Goal: Task Accomplishment & Management: Manage account settings

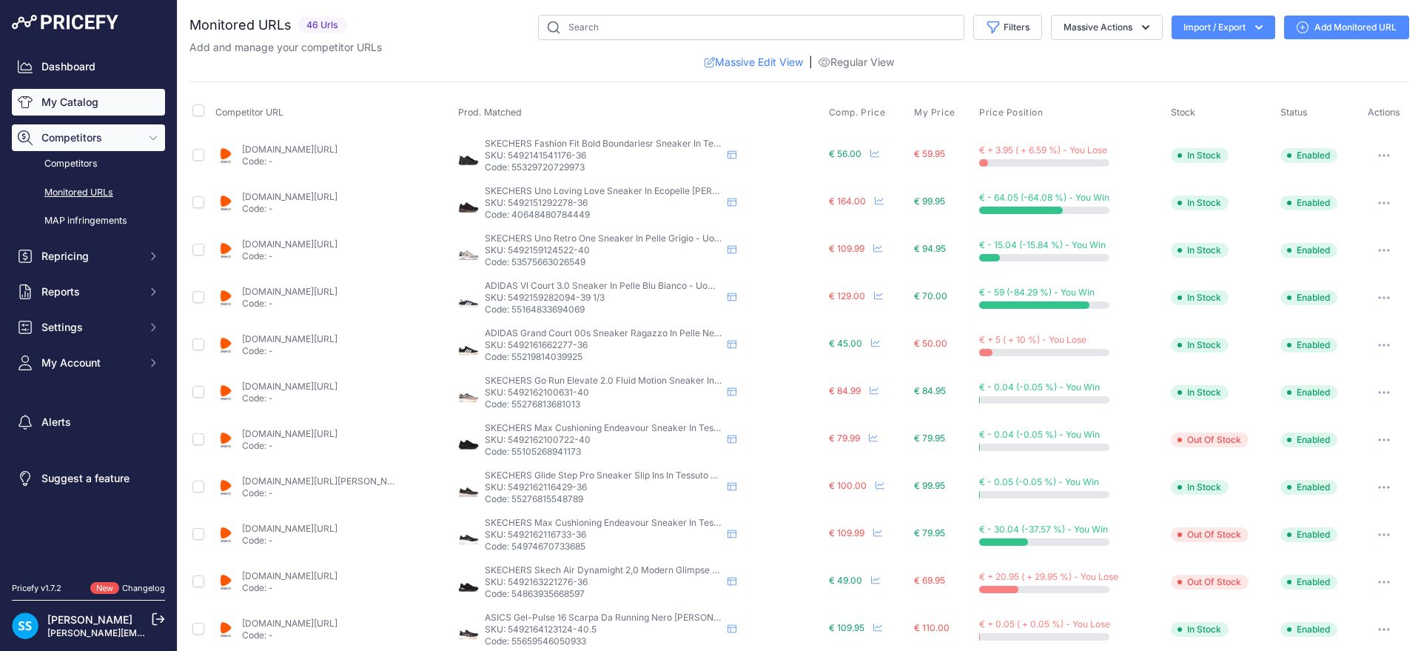
click at [53, 98] on link "My Catalog" at bounding box center [88, 102] width 153 height 27
click at [79, 102] on link "My Catalog" at bounding box center [88, 102] width 153 height 27
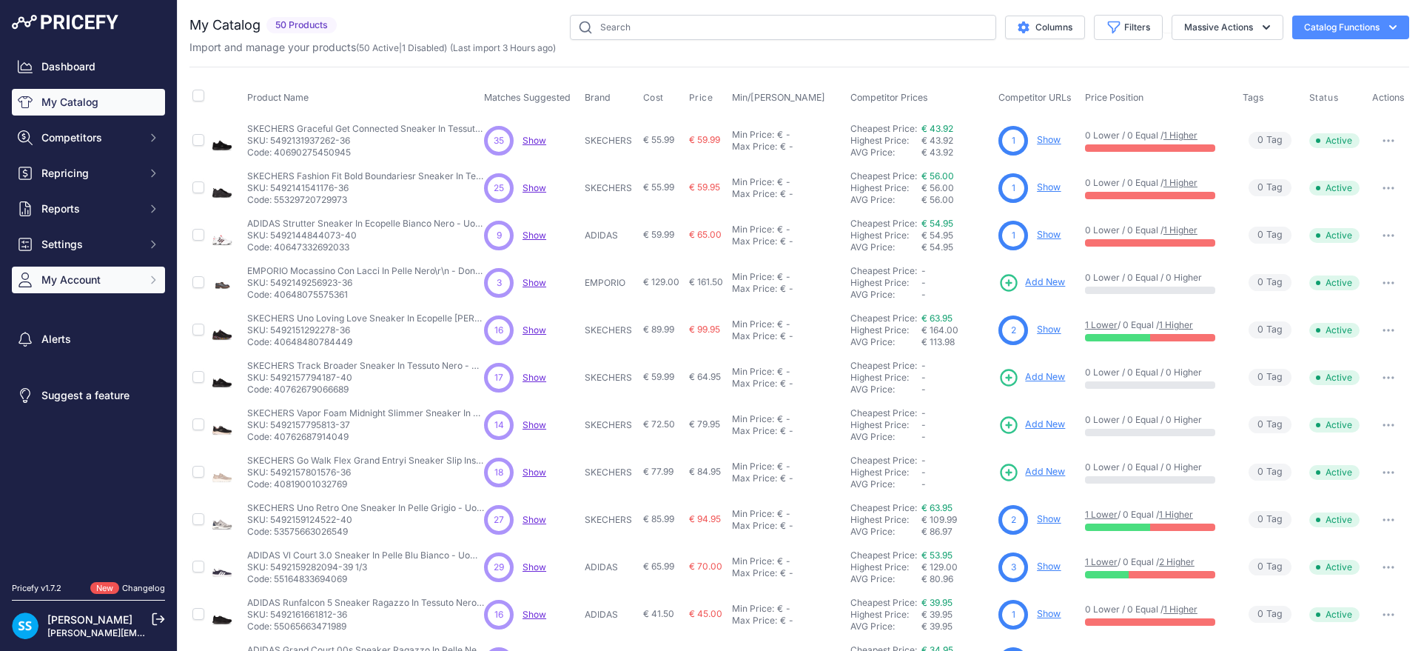
click at [102, 268] on button "My Account" at bounding box center [88, 279] width 153 height 27
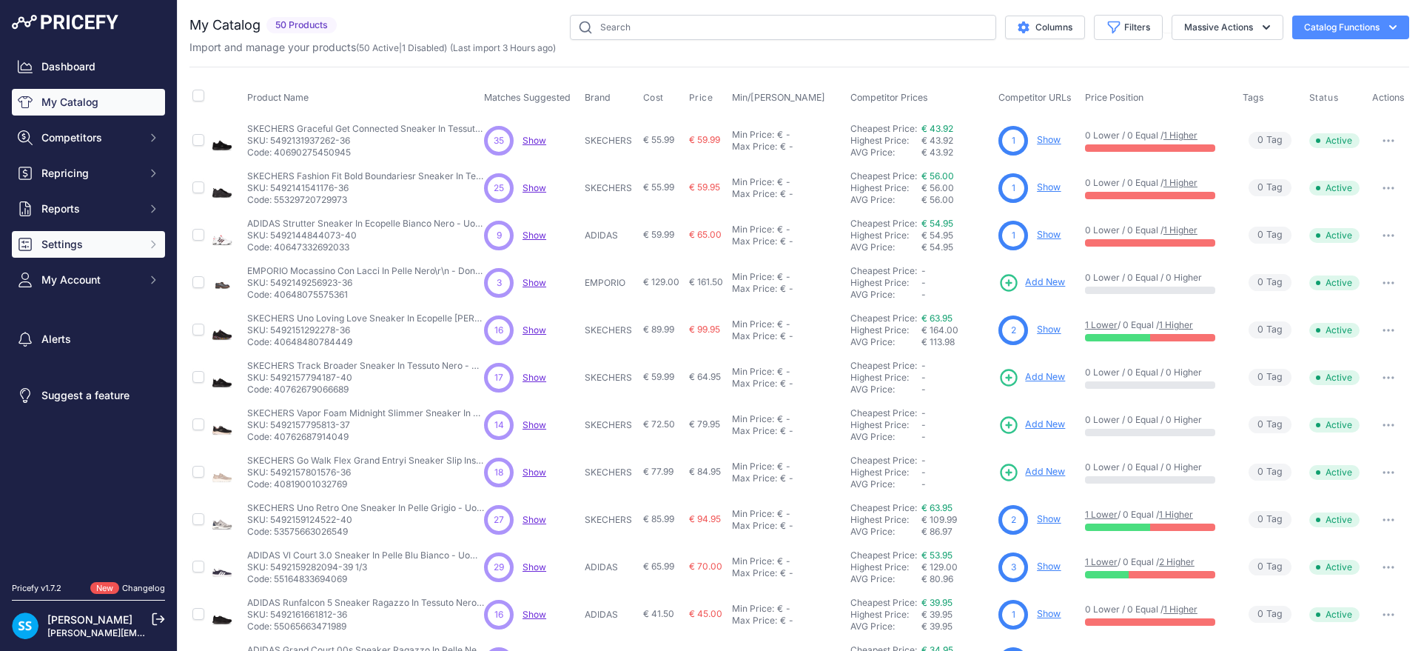
click at [110, 242] on span "Settings" at bounding box center [89, 244] width 97 height 15
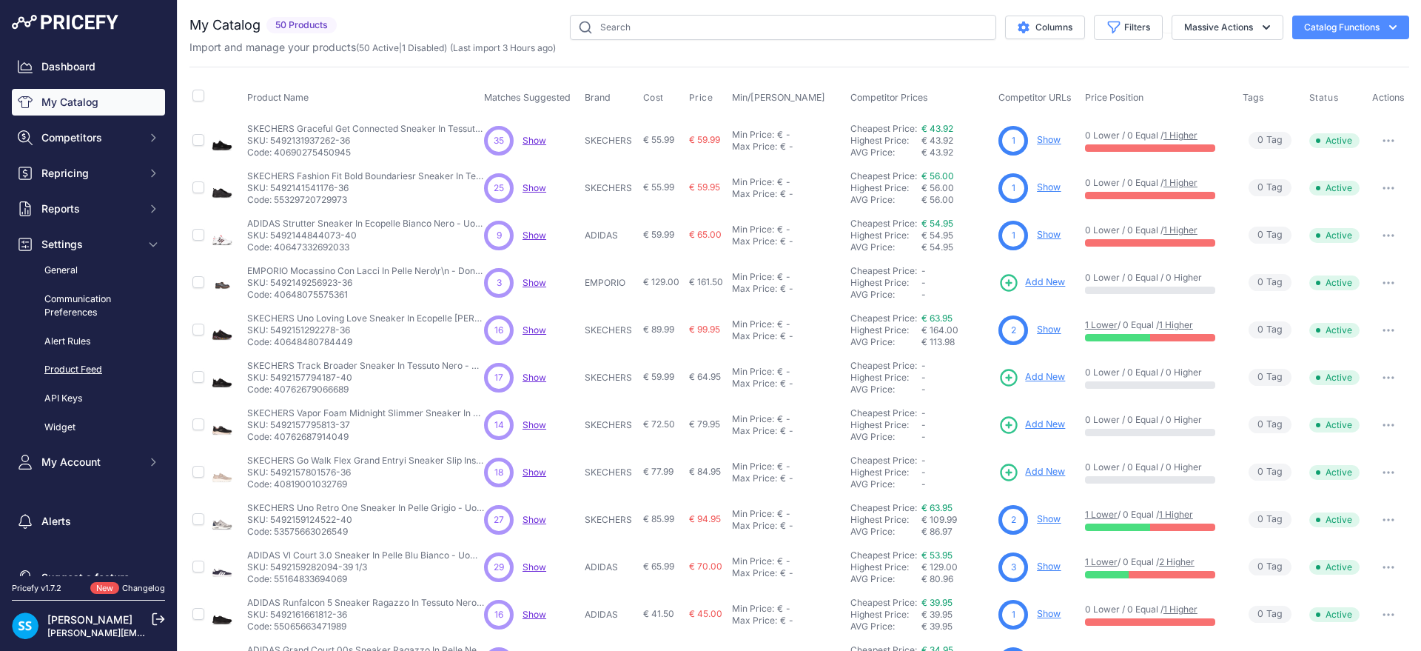
click at [105, 371] on link "Product Feed" at bounding box center [88, 370] width 153 height 26
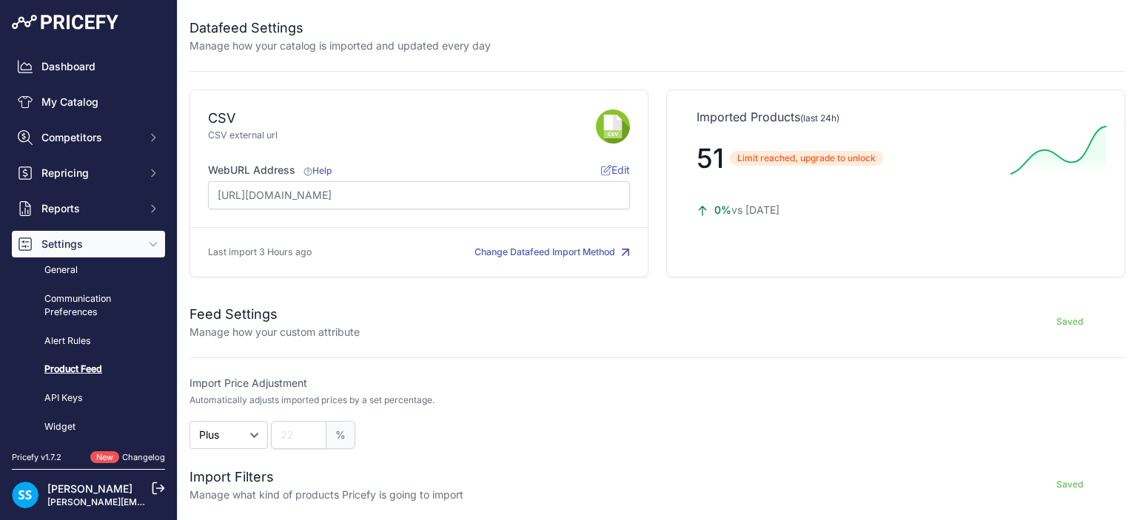
drag, startPoint x: 768, startPoint y: 19, endPoint x: 782, endPoint y: 346, distance: 327.5
click at [782, 346] on form "Feed Settings Manage how your custom attribute Saved Import Price Adjustment Au…" at bounding box center [657, 486] width 936 height 400
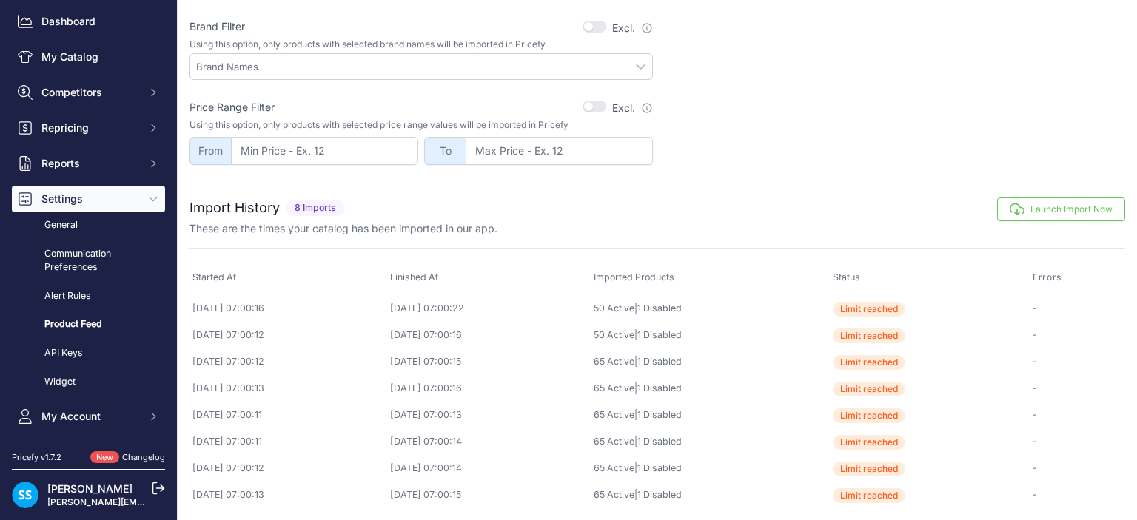
scroll to position [27, 0]
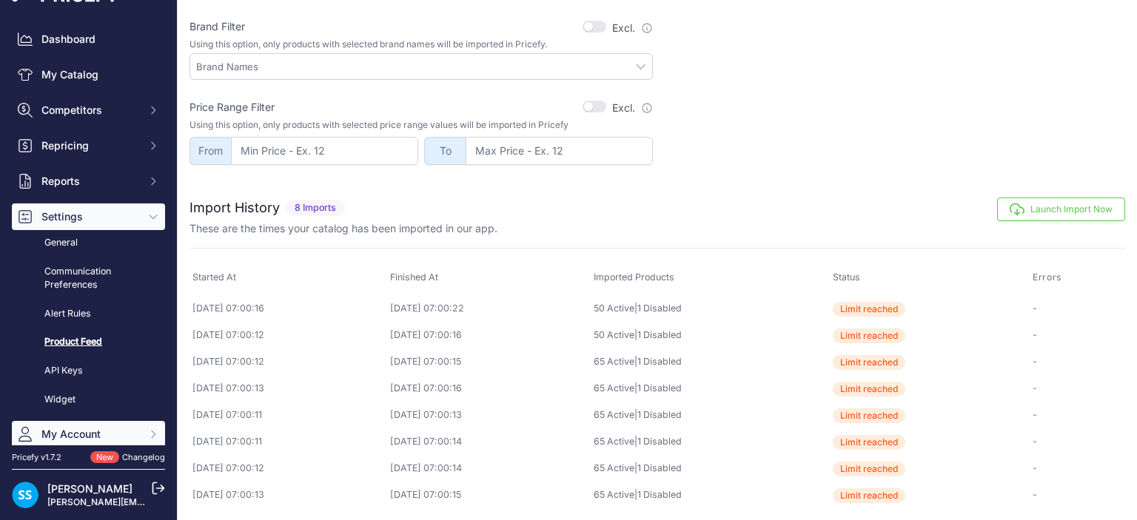
click at [88, 440] on span "My Account" at bounding box center [89, 434] width 97 height 15
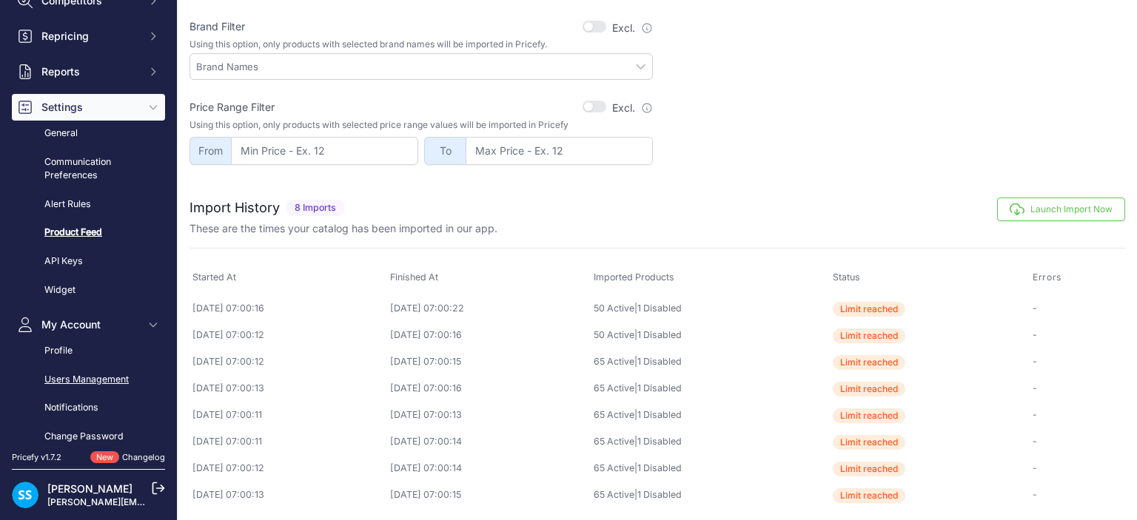
scroll to position [101, 0]
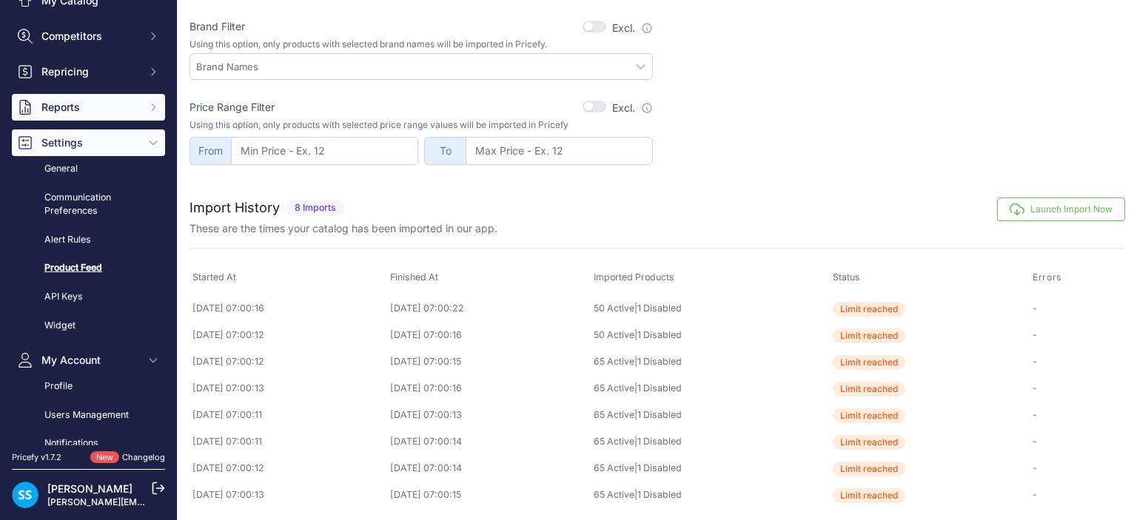
click at [73, 107] on span "Reports" at bounding box center [89, 107] width 97 height 15
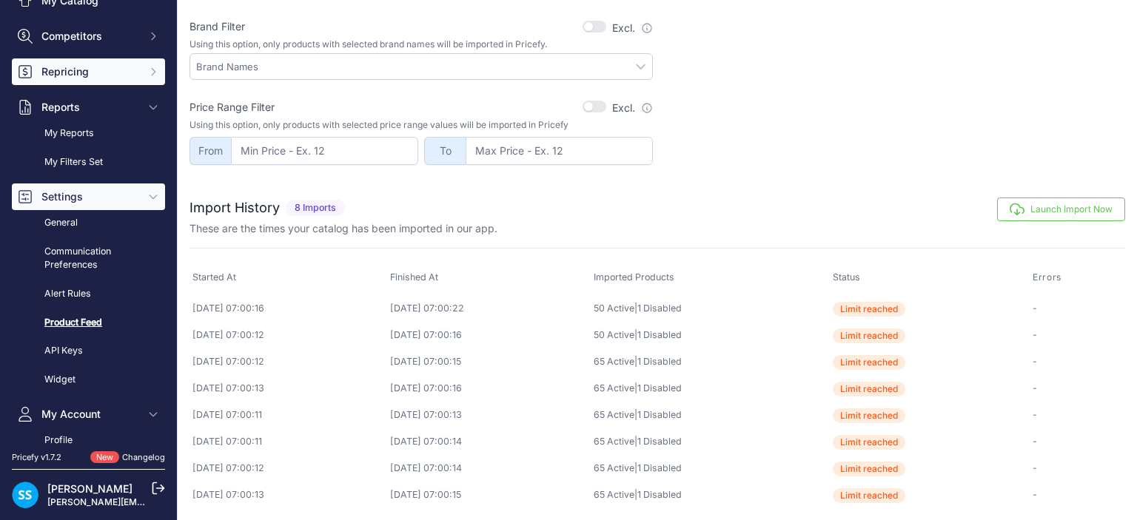
click at [78, 75] on span "Repricing" at bounding box center [89, 71] width 97 height 15
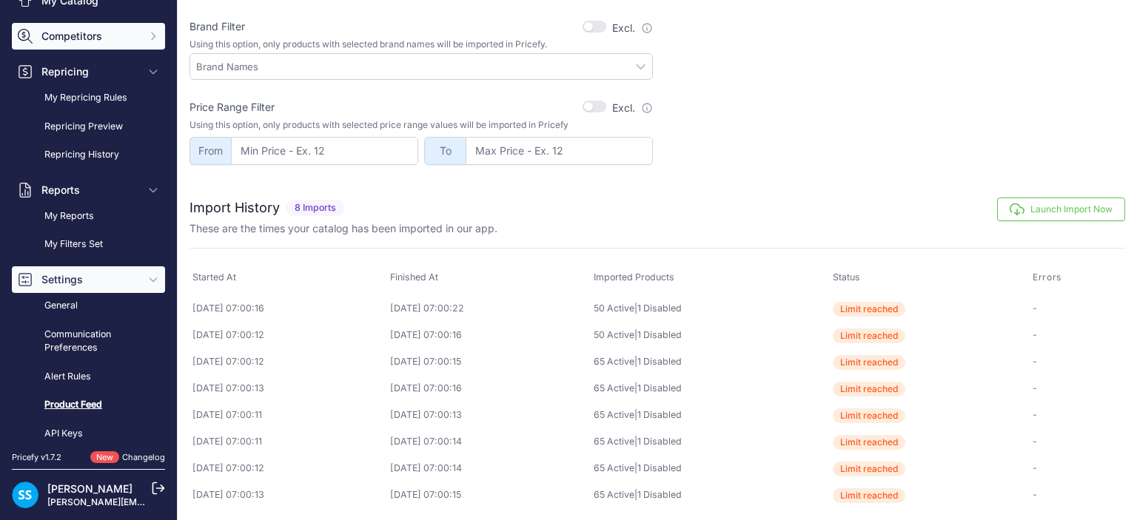
click at [87, 40] on span "Competitors" at bounding box center [89, 36] width 97 height 15
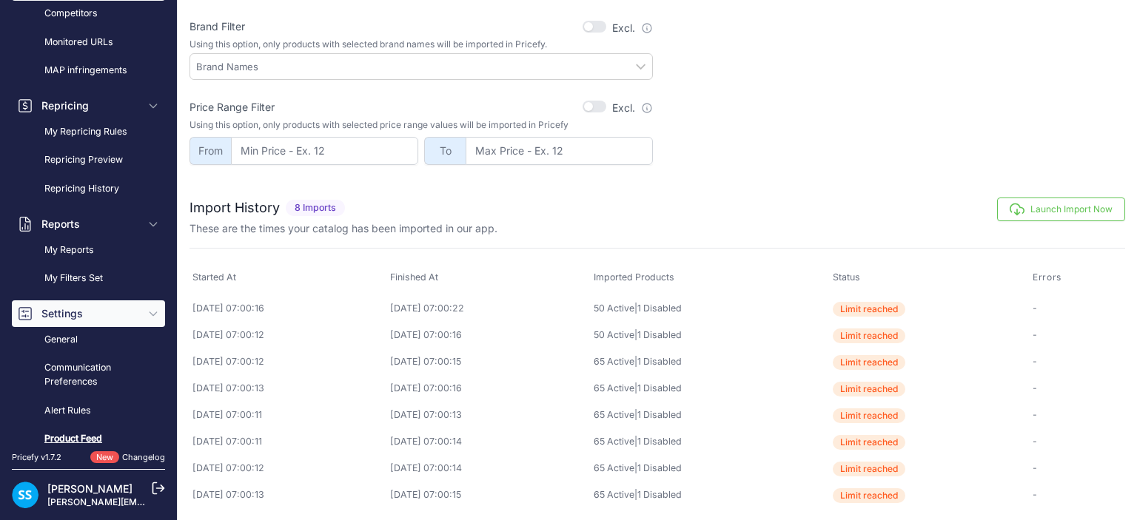
scroll to position [175, 0]
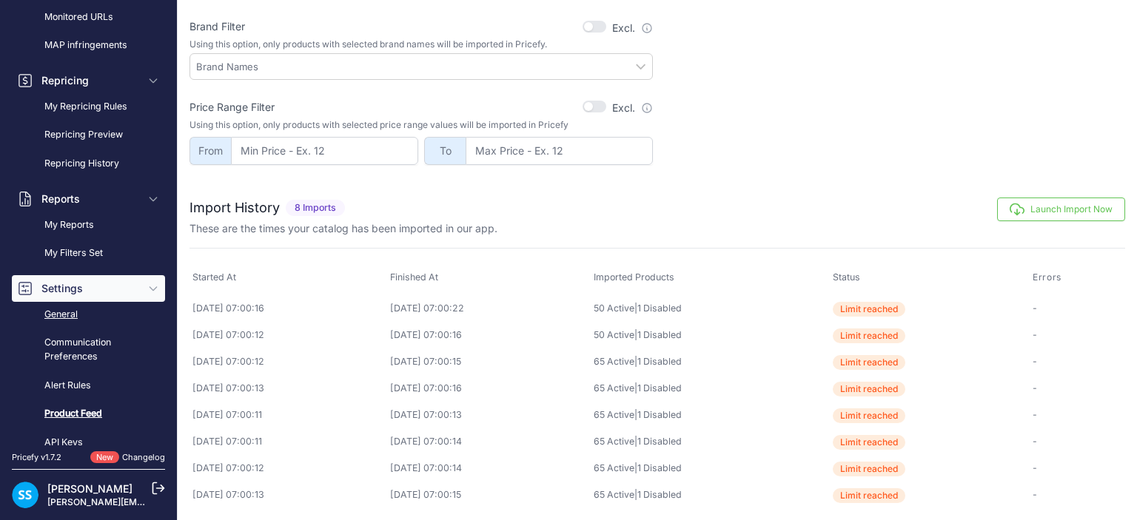
click at [83, 303] on link "General" at bounding box center [88, 315] width 153 height 26
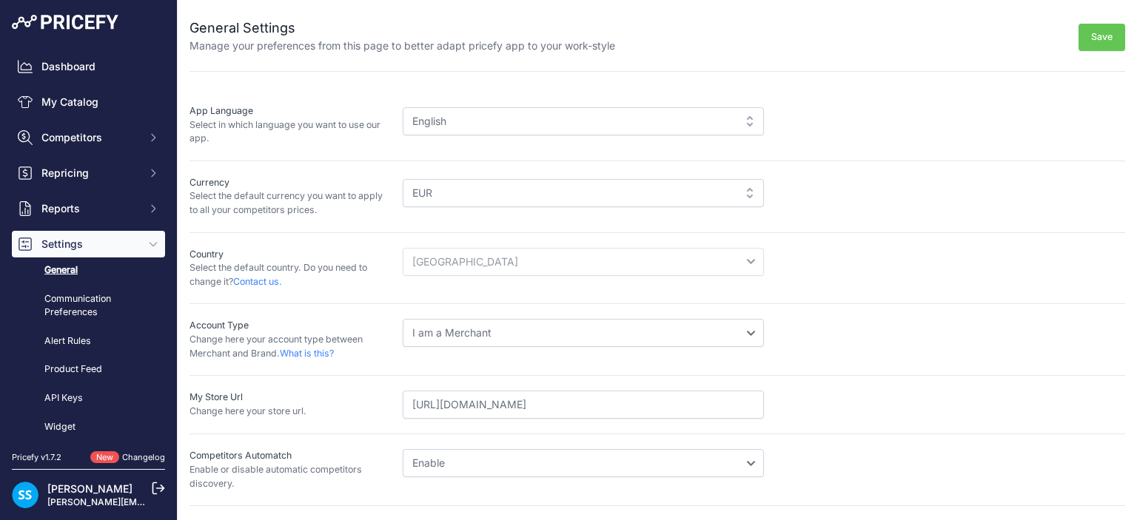
click at [566, 119] on div "English" at bounding box center [583, 121] width 361 height 28
click at [745, 121] on div "English" at bounding box center [583, 121] width 361 height 28
click at [714, 118] on div "English" at bounding box center [583, 121] width 361 height 28
click at [417, 148] on div "App Language Select in which language you want to use our app. English English" at bounding box center [657, 126] width 936 height 72
click at [418, 130] on div "English" at bounding box center [583, 121] width 361 height 28
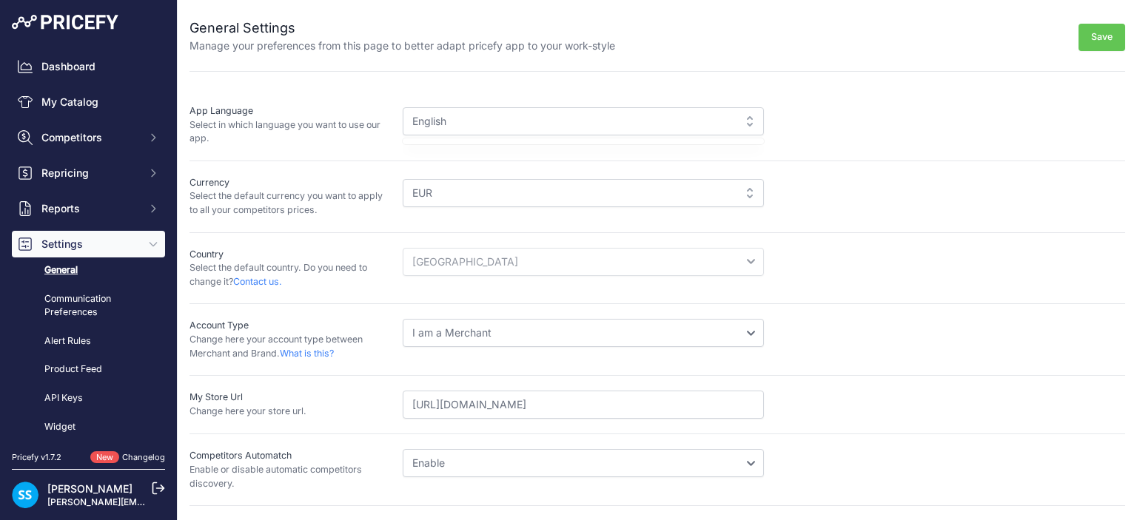
click at [418, 130] on div "English" at bounding box center [583, 121] width 361 height 28
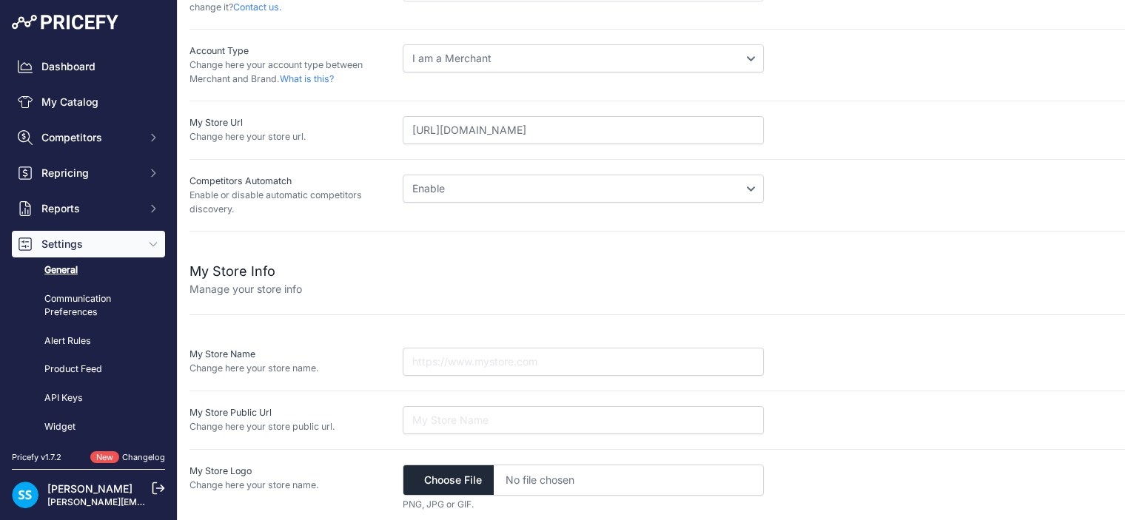
scroll to position [278, 0]
click at [418, 184] on select "Disable Enable" at bounding box center [583, 186] width 361 height 28
click at [132, 301] on link "Communication Preferences" at bounding box center [88, 305] width 153 height 39
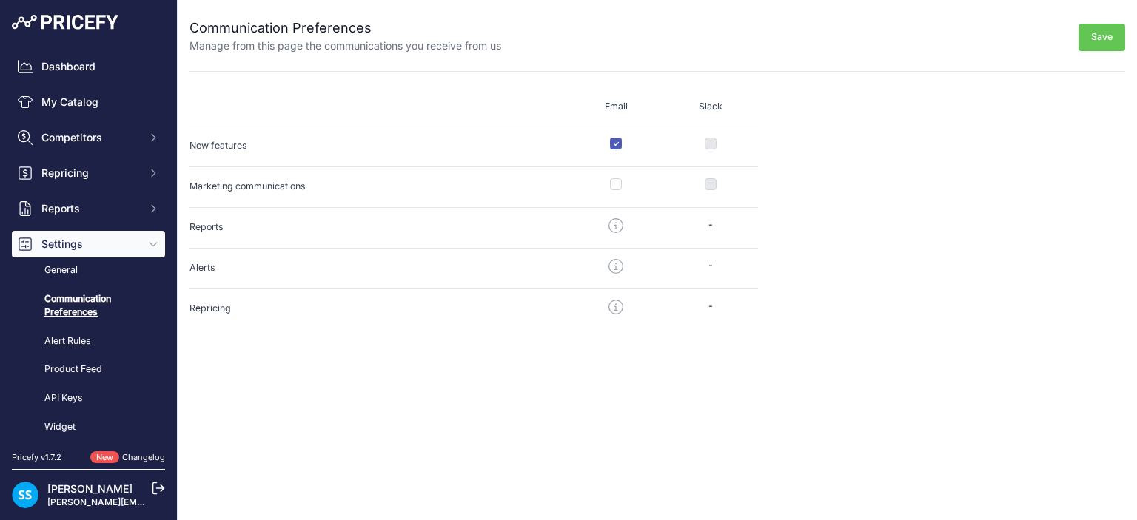
click at [97, 337] on link "Alert Rules" at bounding box center [88, 342] width 153 height 26
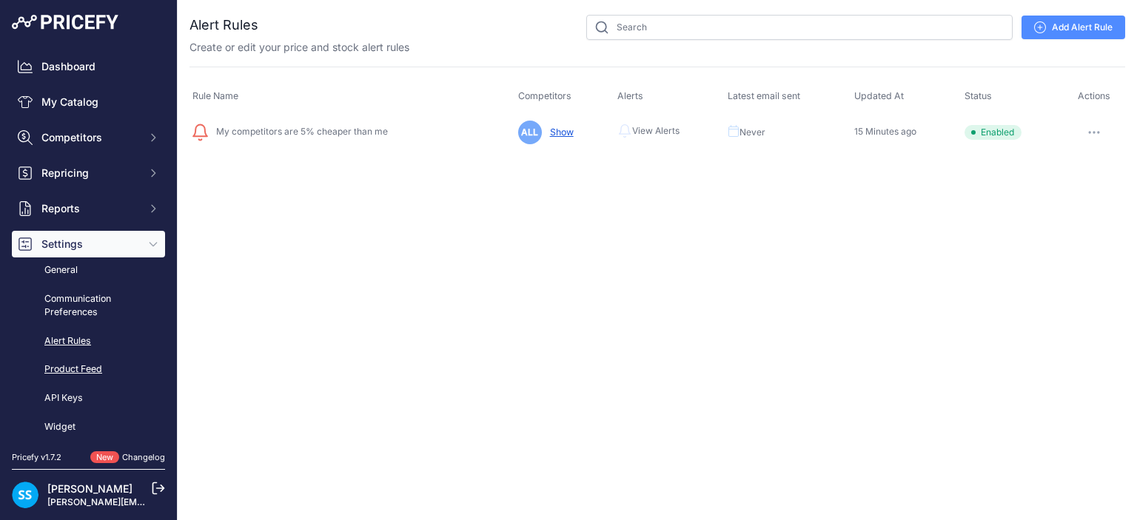
click at [95, 372] on link "Product Feed" at bounding box center [88, 370] width 153 height 26
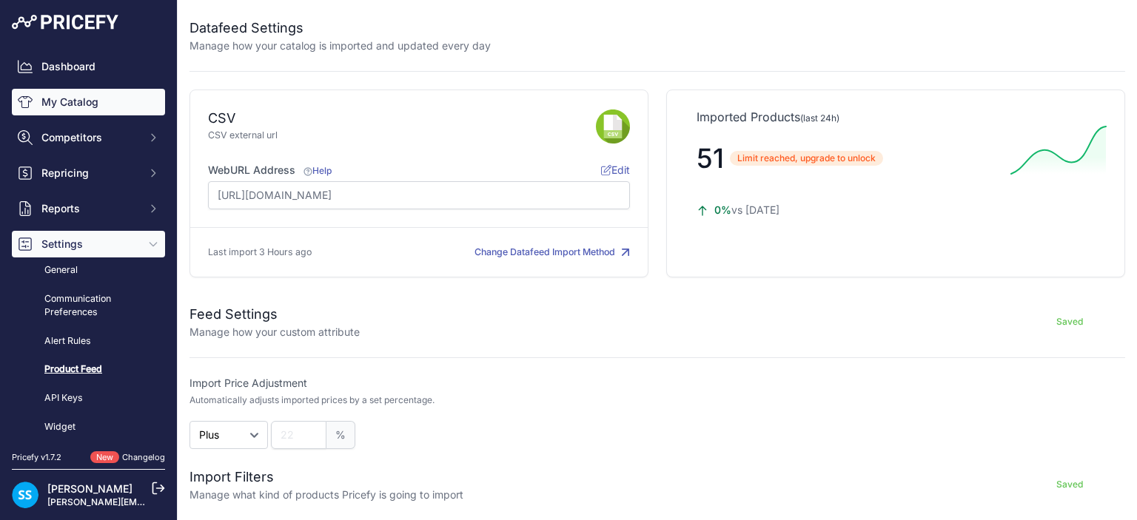
click at [80, 115] on link "My Catalog" at bounding box center [88, 102] width 153 height 27
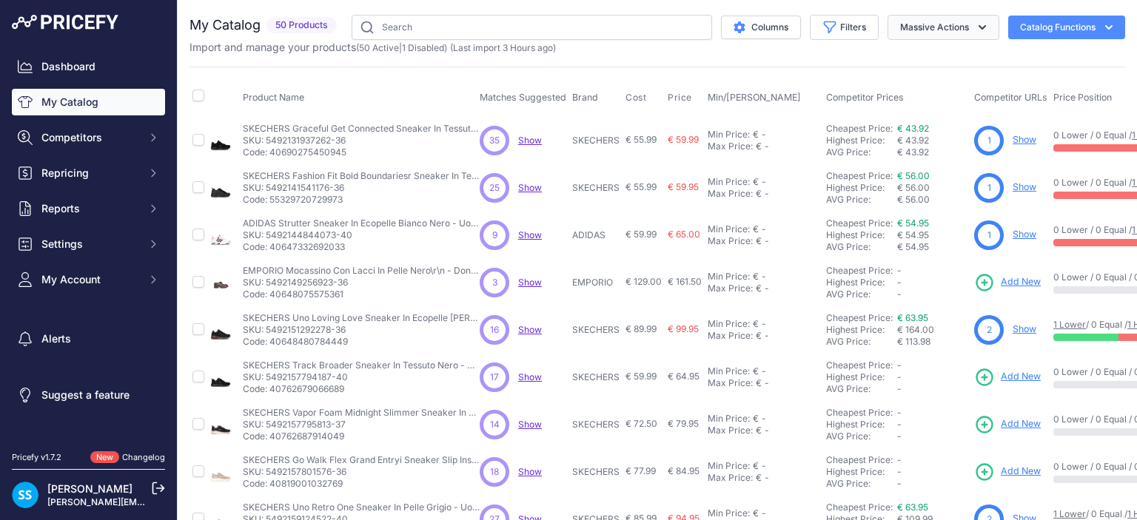
click at [961, 31] on button "Massive Actions" at bounding box center [943, 27] width 112 height 25
click at [1024, 26] on button "Catalog Functions" at bounding box center [1066, 28] width 117 height 24
click at [1101, 21] on icon "button" at bounding box center [1108, 27] width 15 height 15
click at [1075, 56] on div "Import Additional Info" at bounding box center [1041, 58] width 166 height 27
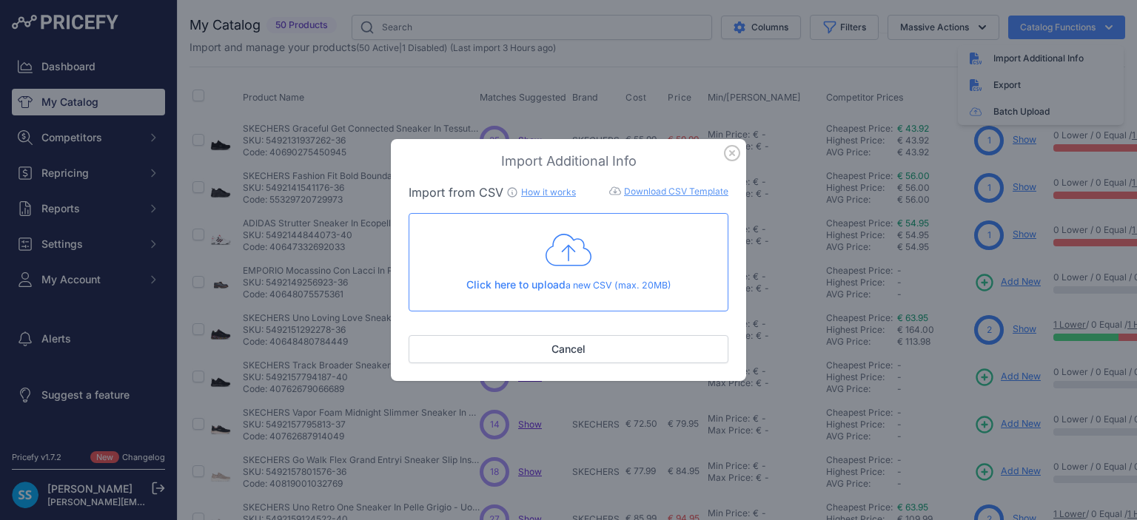
click at [728, 153] on icon "button" at bounding box center [732, 153] width 16 height 16
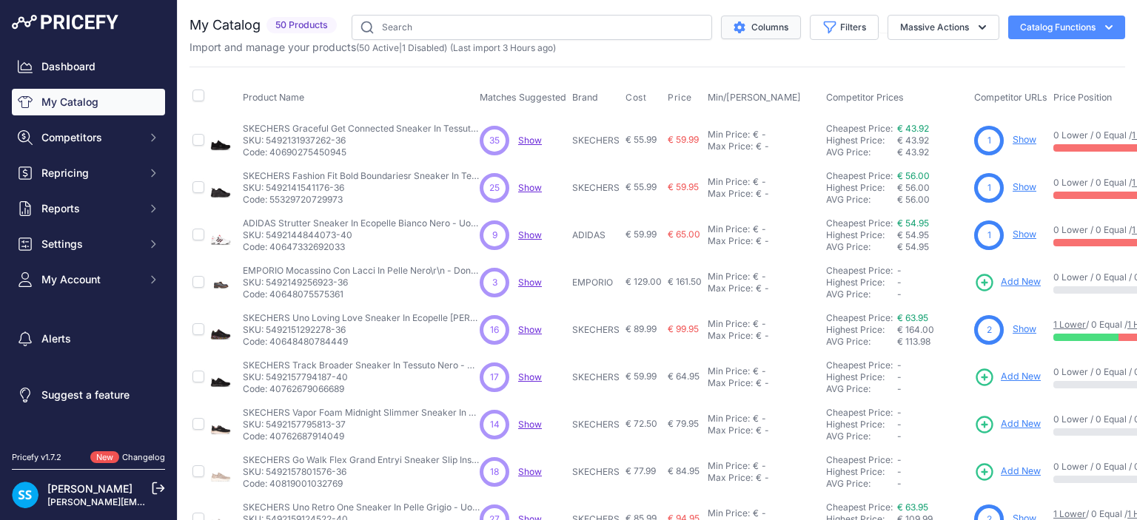
click at [756, 36] on button "Columns" at bounding box center [761, 28] width 80 height 24
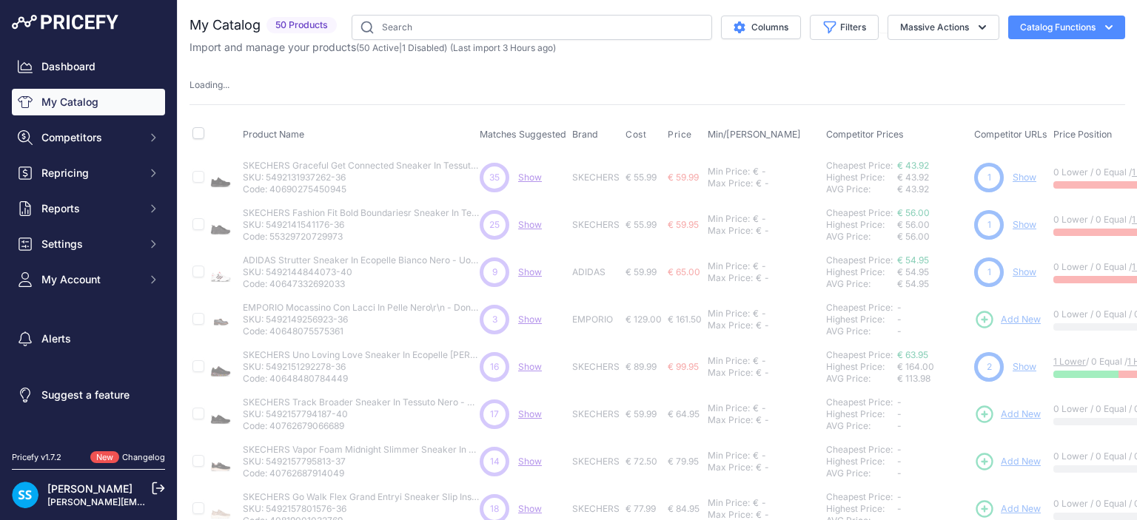
click at [620, 139] on th "Brand" at bounding box center [595, 135] width 53 height 37
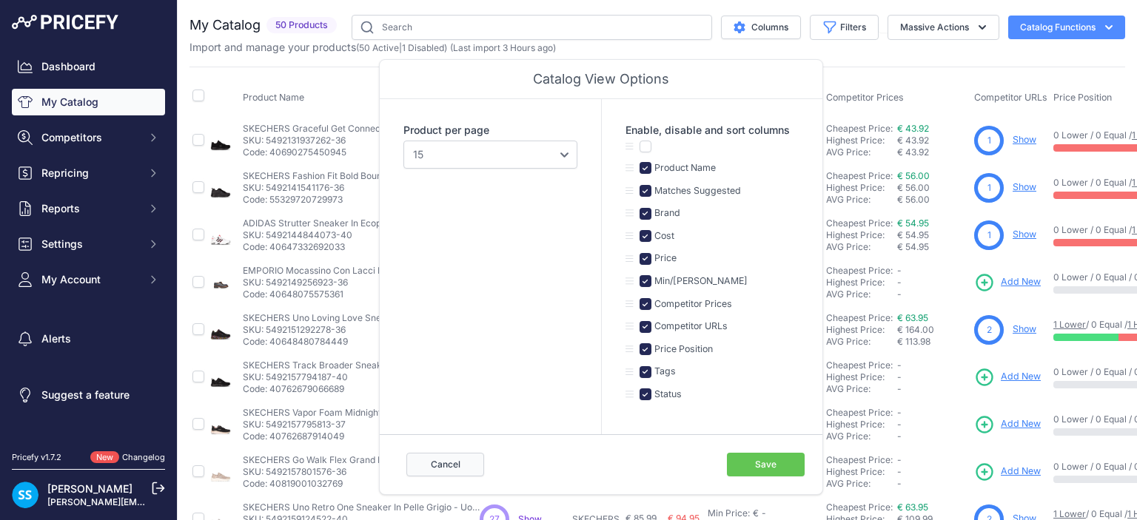
click at [462, 461] on button "Cancel" at bounding box center [445, 465] width 78 height 24
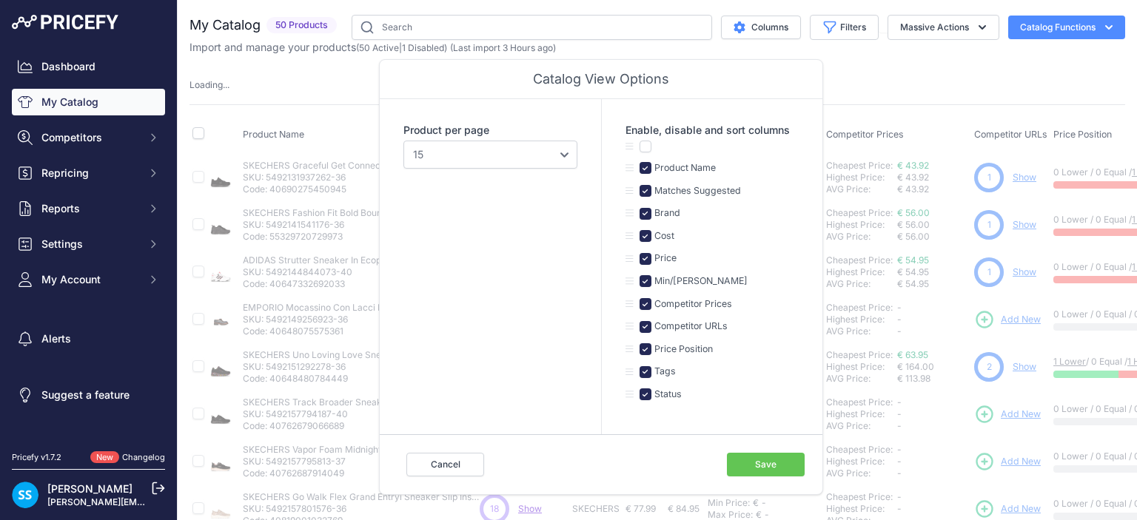
click at [967, 86] on div "Loading ..." at bounding box center [657, 85] width 936 height 14
click at [443, 461] on button "Cancel" at bounding box center [445, 465] width 78 height 24
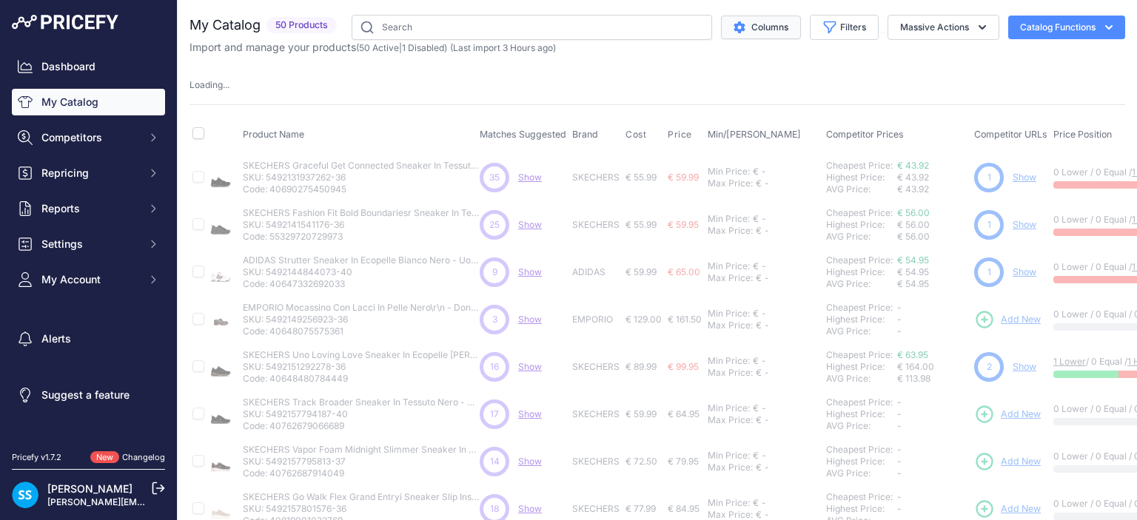
click at [743, 33] on button "Columns" at bounding box center [761, 28] width 80 height 24
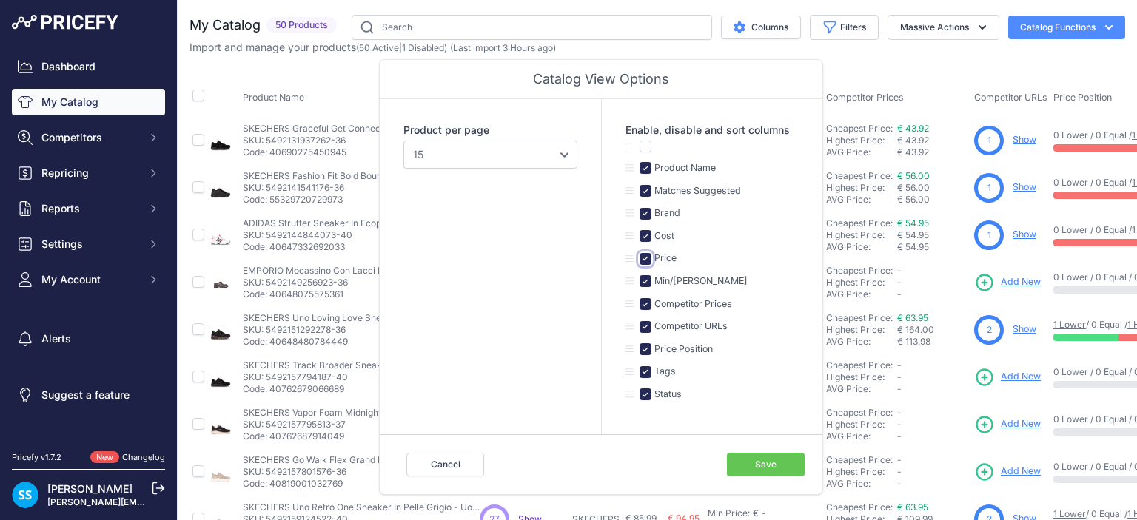
click at [645, 253] on input "checkbox" at bounding box center [646, 259] width 12 height 12
checkbox input "false"
click at [748, 464] on button "Save" at bounding box center [766, 465] width 78 height 24
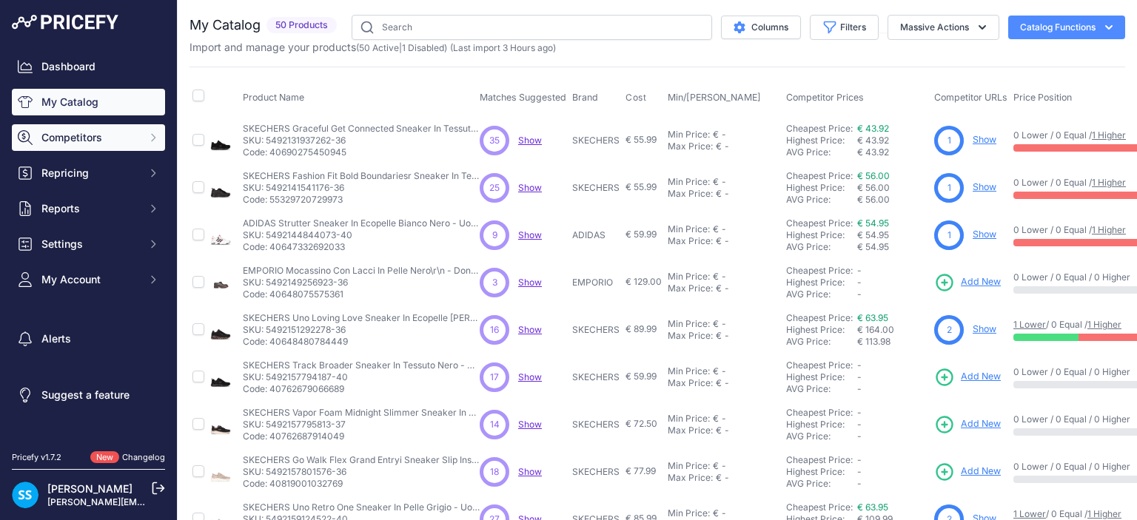
click at [43, 140] on span "Competitors" at bounding box center [89, 137] width 97 height 15
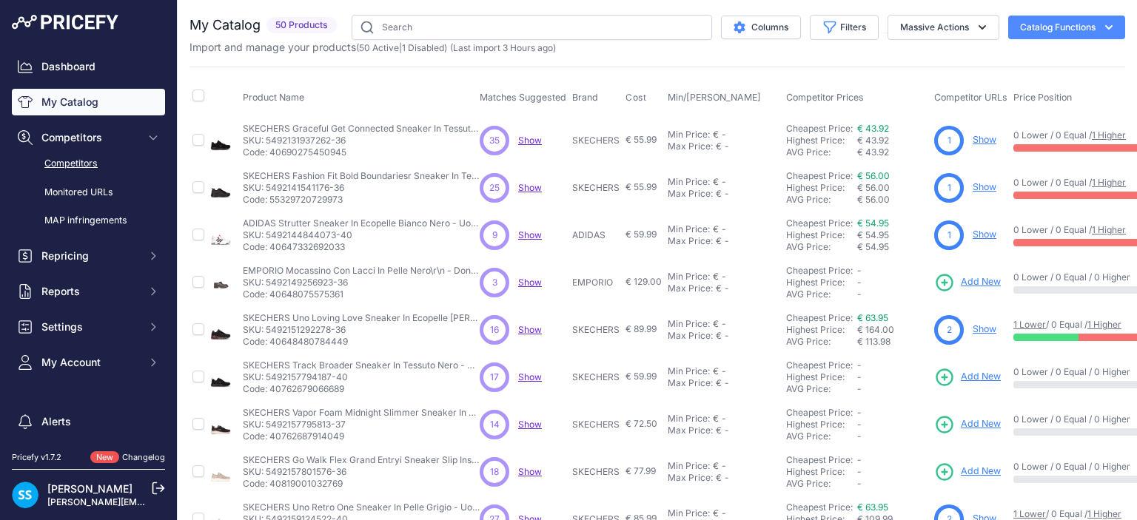
click at [47, 164] on link "Competitors" at bounding box center [88, 164] width 153 height 26
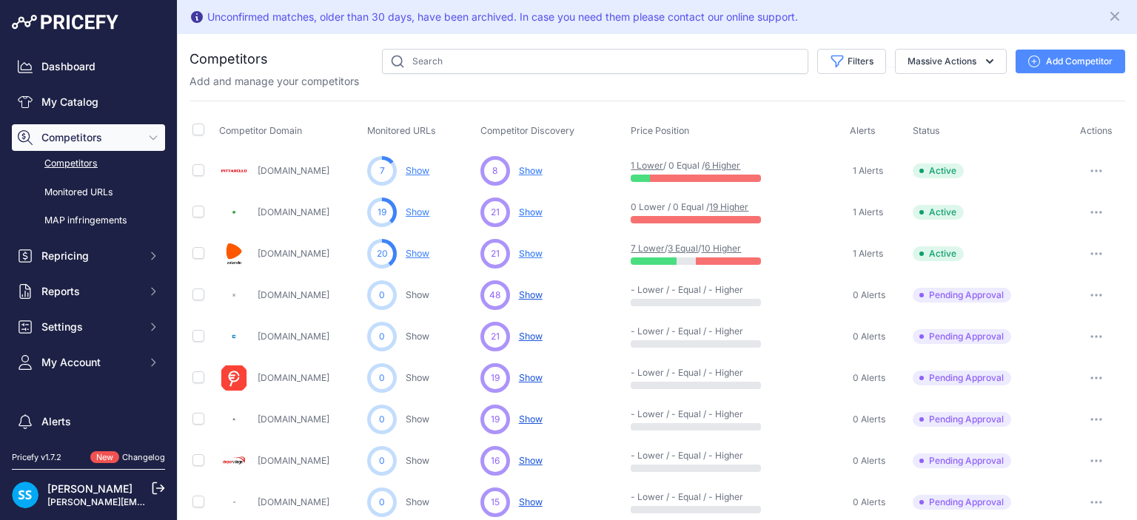
click at [102, 167] on link "Competitors" at bounding box center [88, 164] width 153 height 26
click at [90, 134] on span "Competitors" at bounding box center [89, 137] width 97 height 15
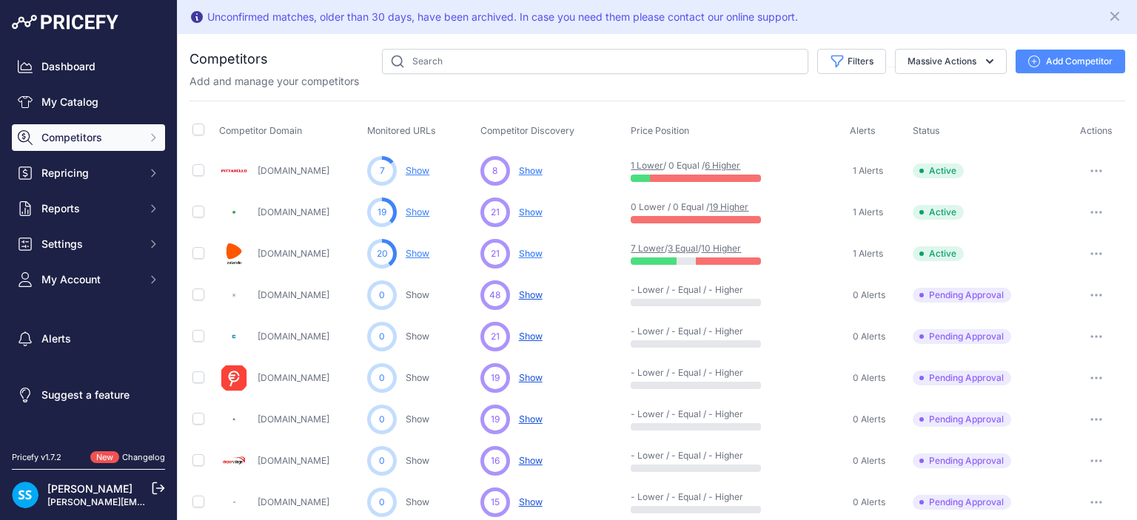
click at [84, 143] on span "Competitors" at bounding box center [89, 137] width 97 height 15
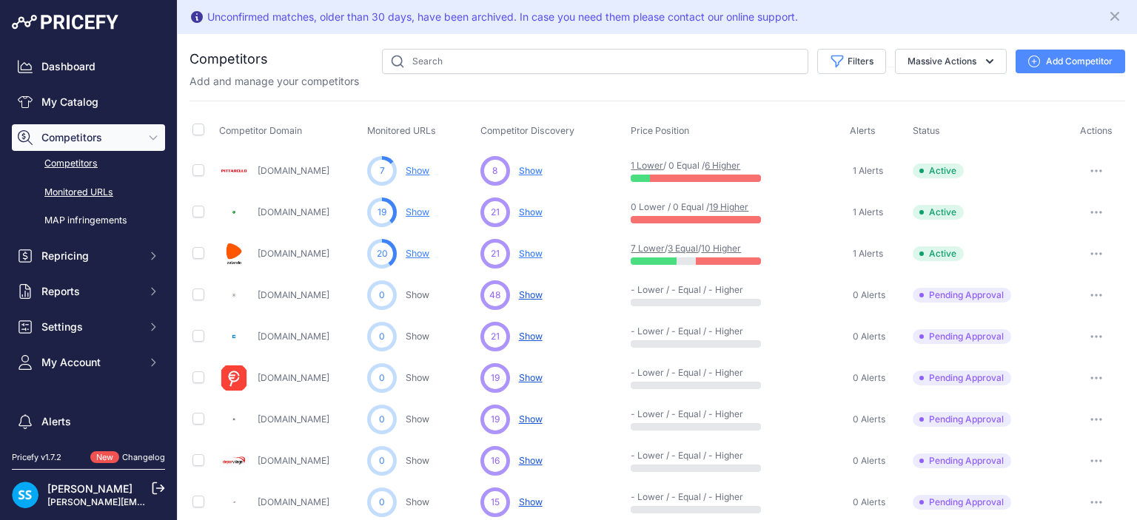
click at [79, 194] on link "Monitored URLs" at bounding box center [88, 193] width 153 height 26
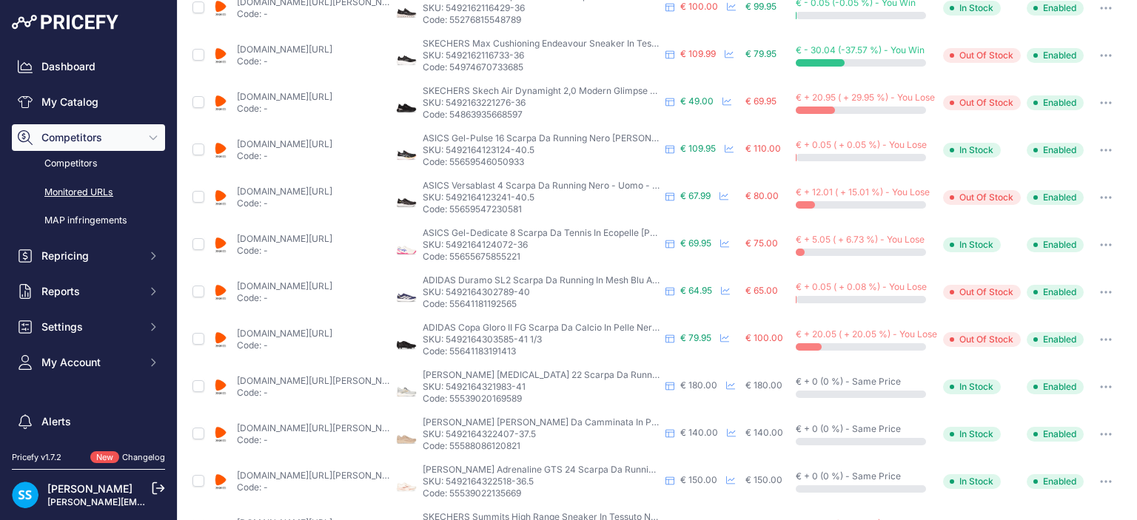
scroll to position [612, 0]
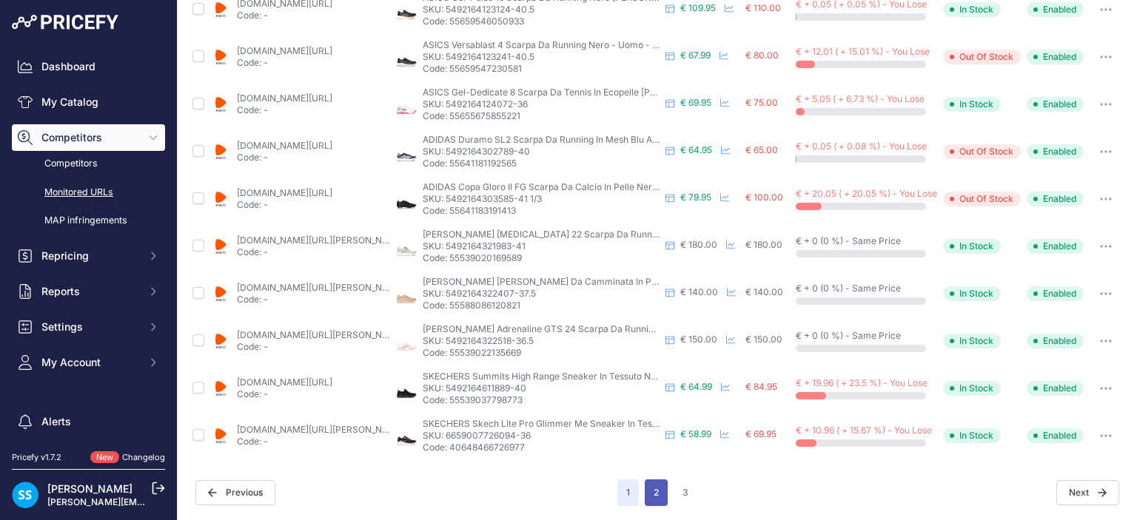
click at [649, 503] on button "2" at bounding box center [656, 493] width 23 height 27
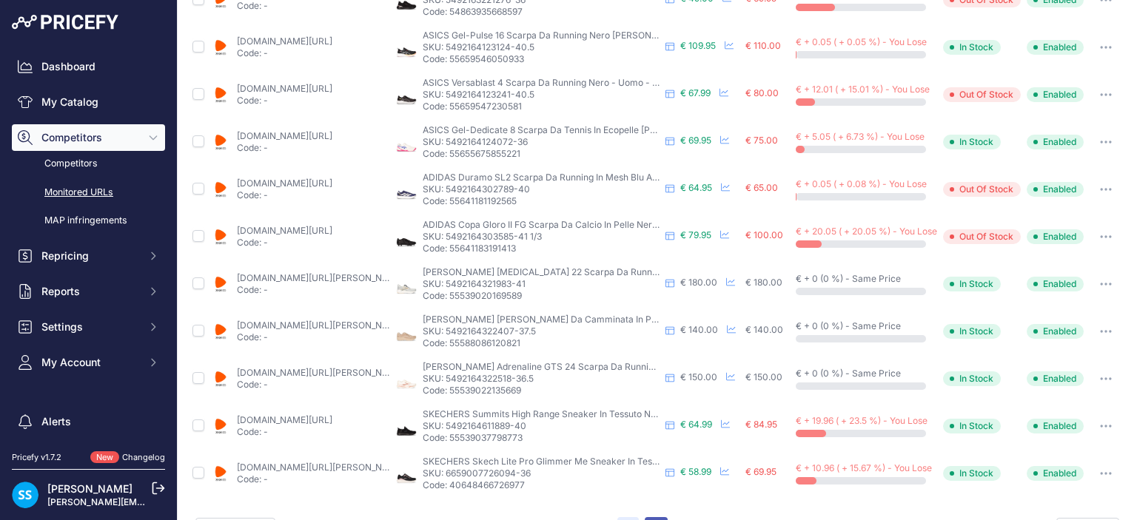
scroll to position [649, 0]
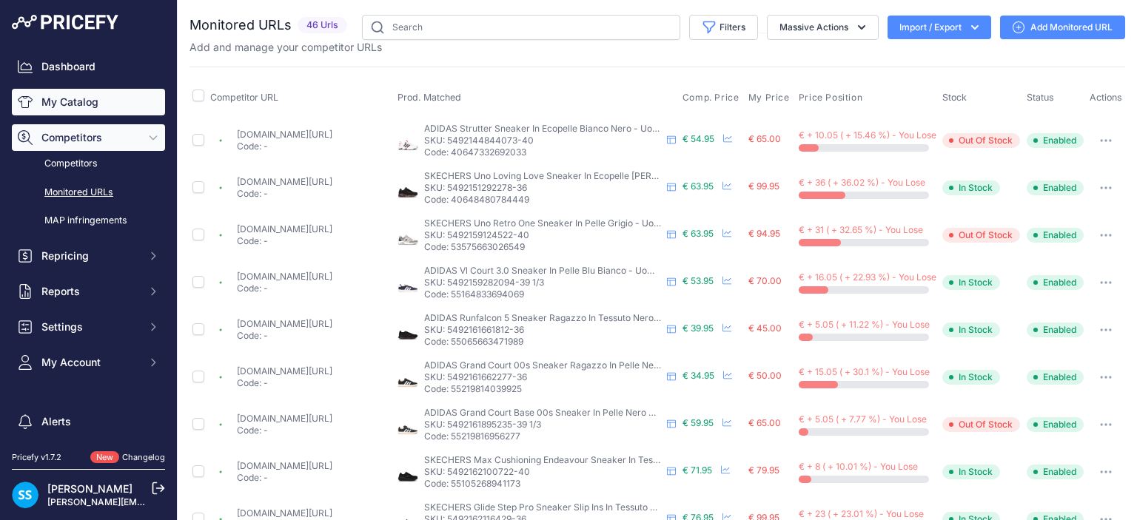
click at [79, 98] on link "My Catalog" at bounding box center [88, 102] width 153 height 27
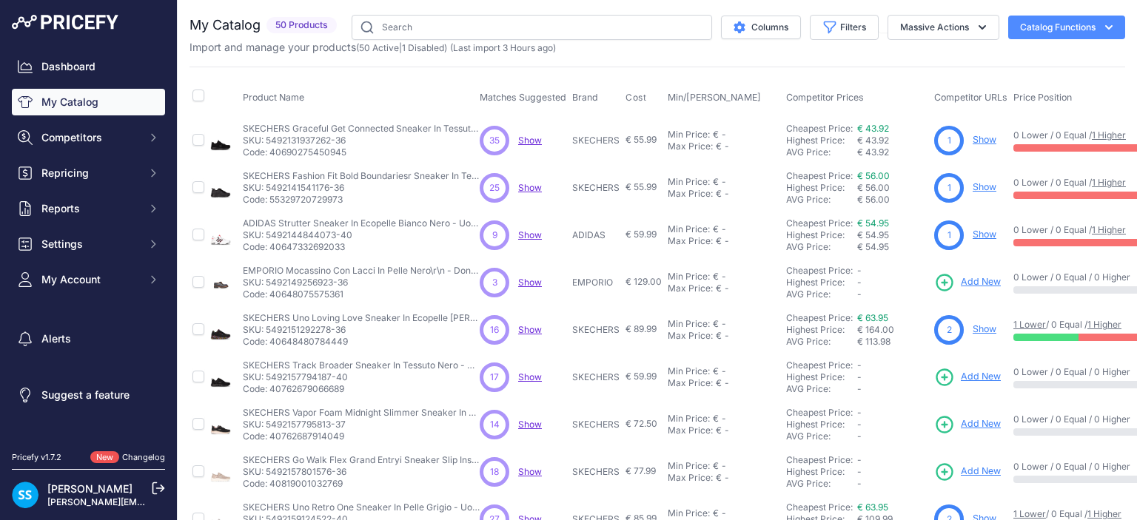
click at [708, 57] on div "My Catalog 50 Products" at bounding box center [657, 444] width 936 height 859
click at [537, 141] on span "Show" at bounding box center [530, 140] width 24 height 11
click at [734, 23] on icon "$type" at bounding box center [739, 27] width 11 height 12
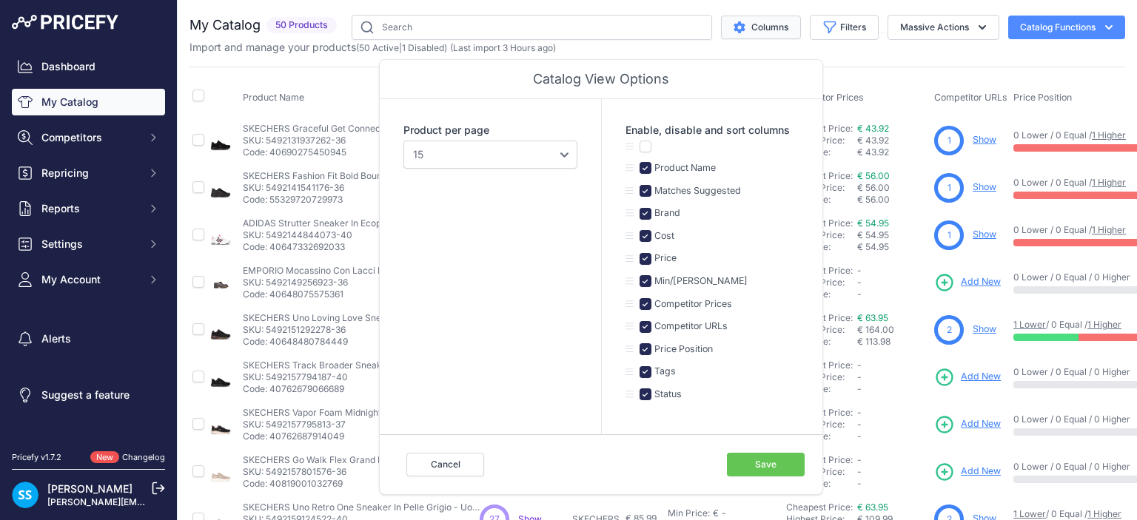
click at [788, 472] on button "Save" at bounding box center [766, 465] width 78 height 24
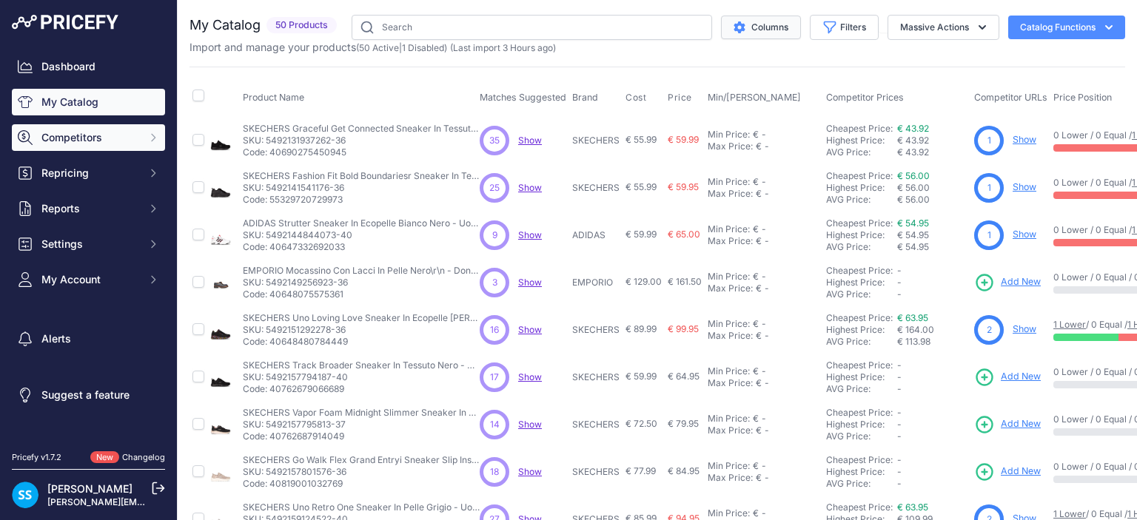
click at [86, 135] on span "Competitors" at bounding box center [89, 137] width 97 height 15
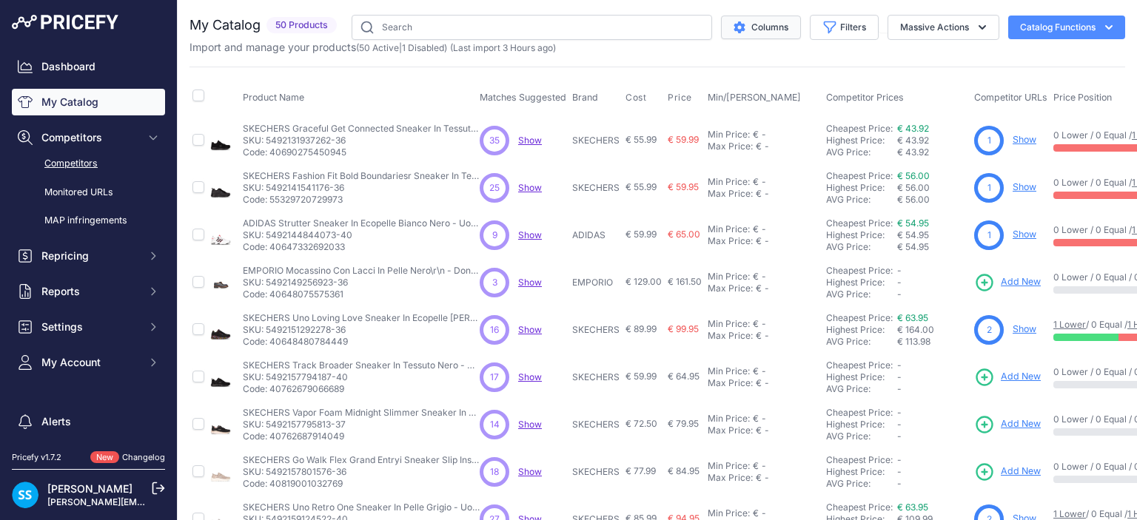
click at [104, 168] on link "Competitors" at bounding box center [88, 164] width 153 height 26
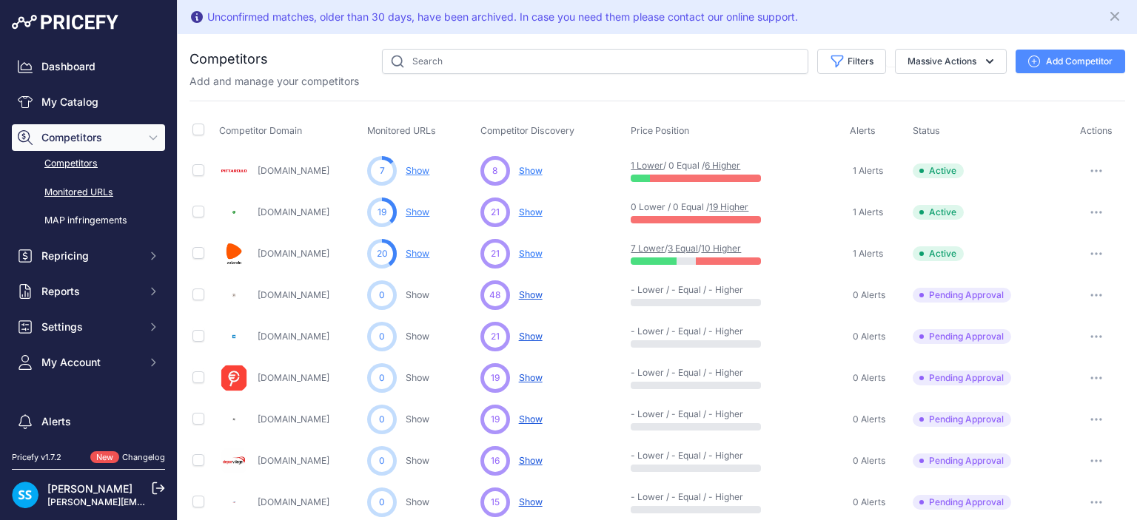
click at [84, 188] on link "Monitored URLs" at bounding box center [88, 193] width 153 height 26
